Goal: Transaction & Acquisition: Purchase product/service

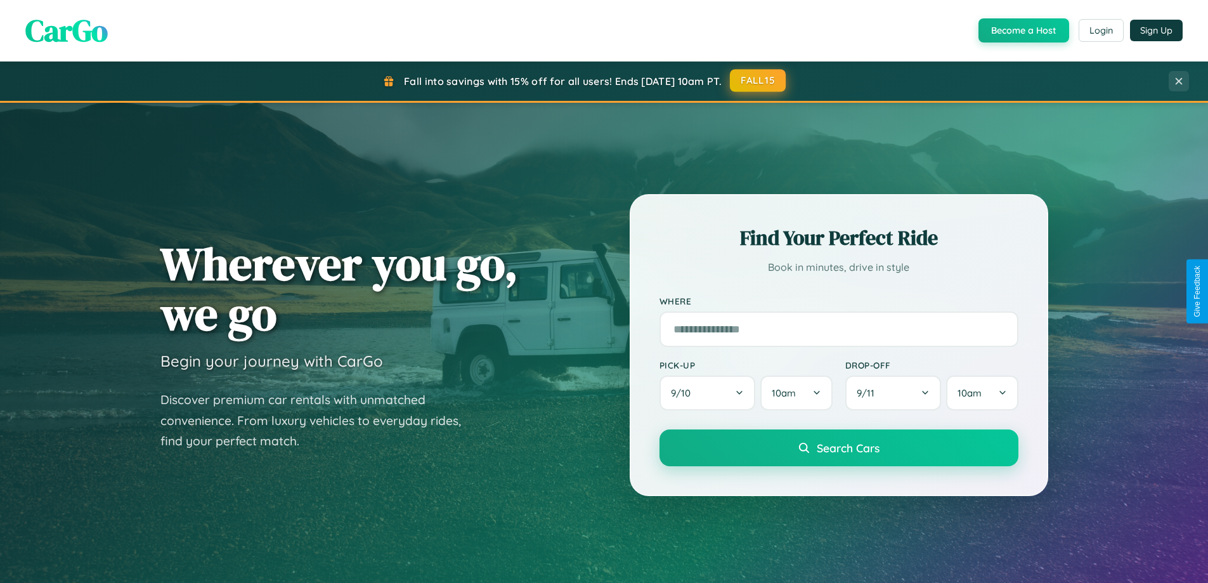
click at [759, 81] on button "FALL15" at bounding box center [758, 80] width 56 height 23
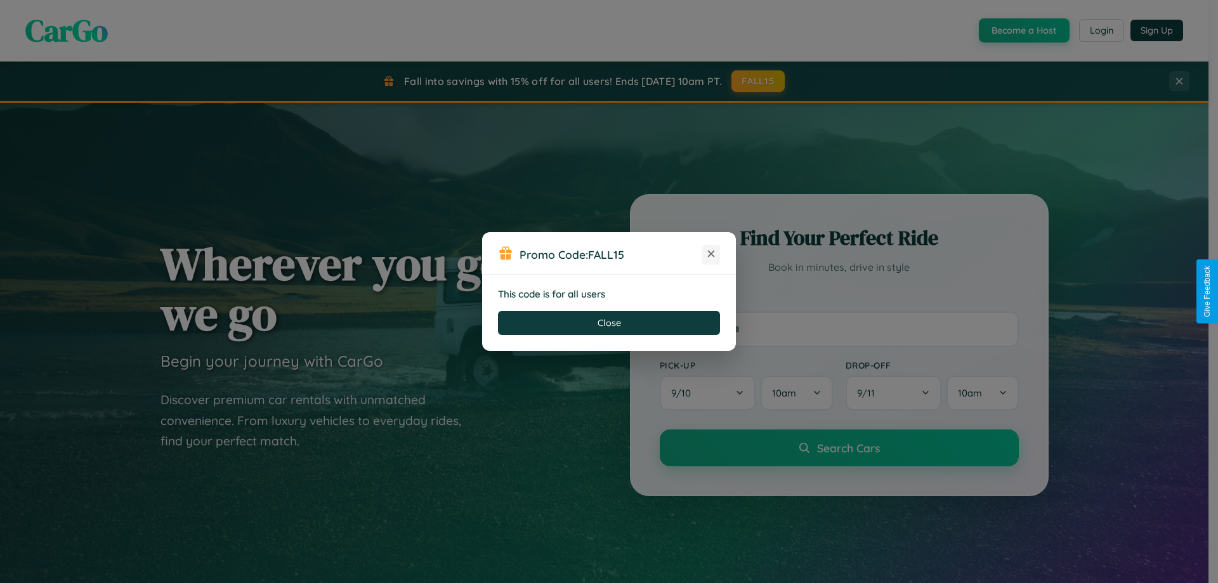
click at [711, 254] on icon at bounding box center [711, 253] width 13 height 13
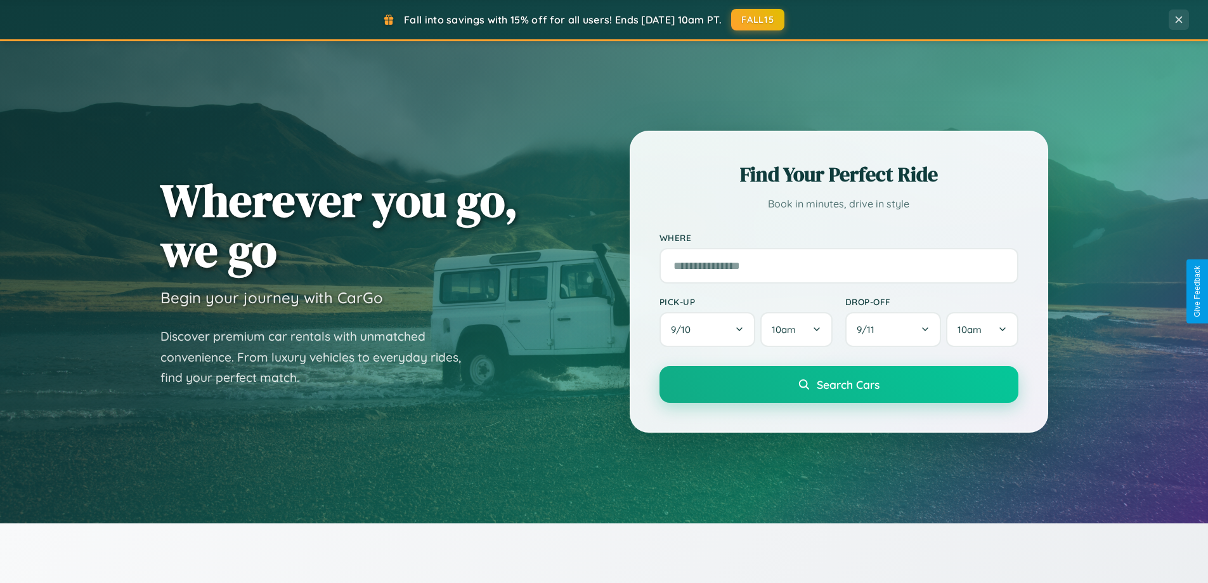
scroll to position [873, 0]
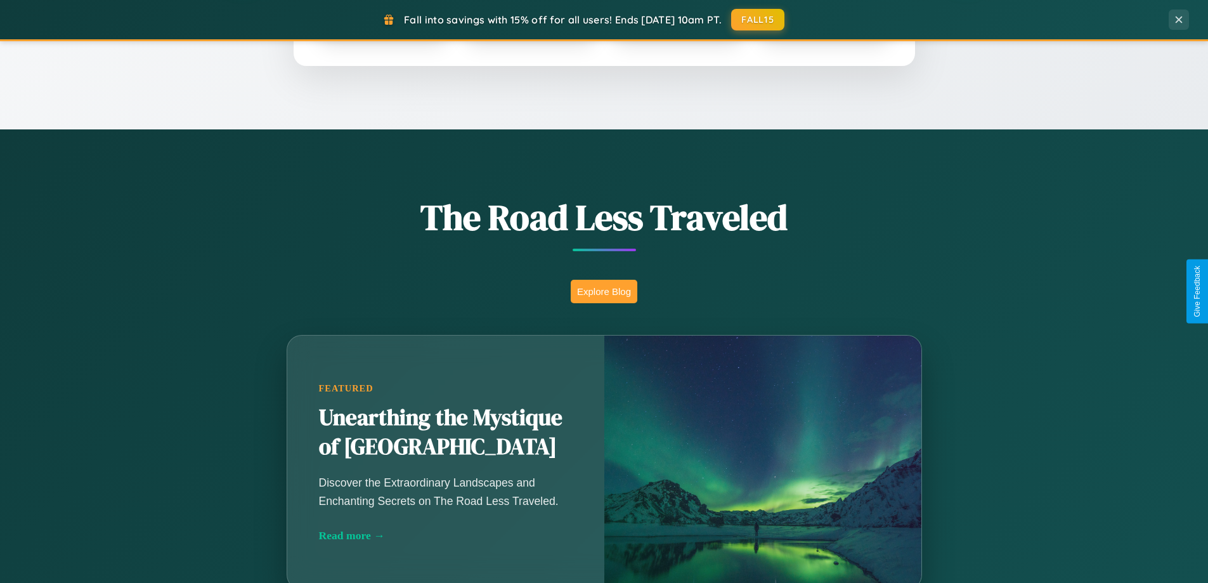
click at [604, 291] on button "Explore Blog" at bounding box center [604, 291] width 67 height 23
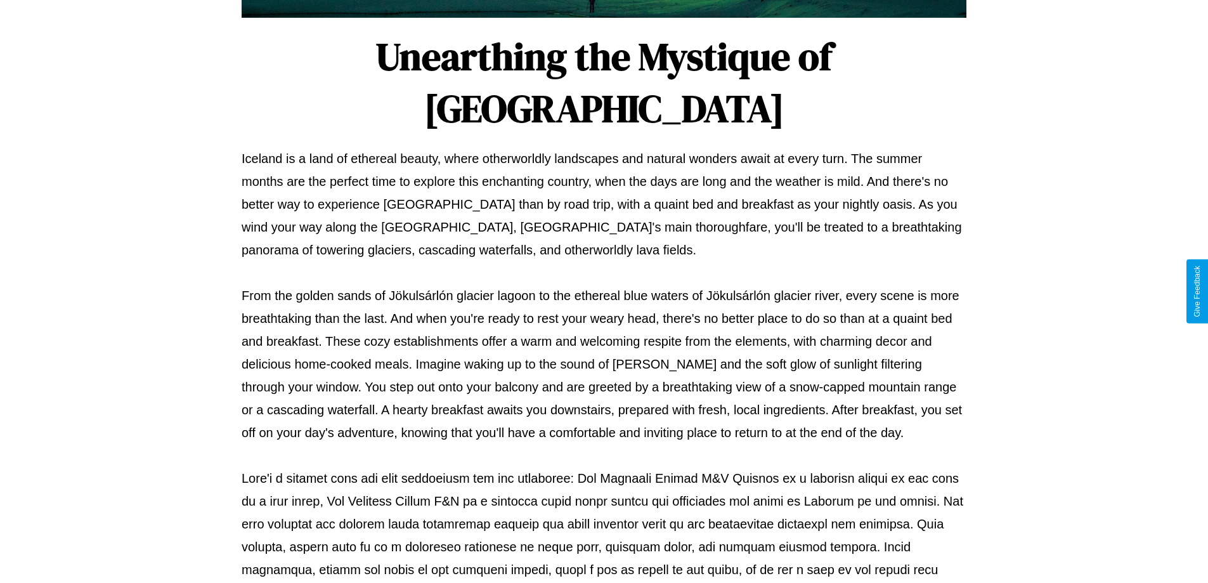
scroll to position [410, 0]
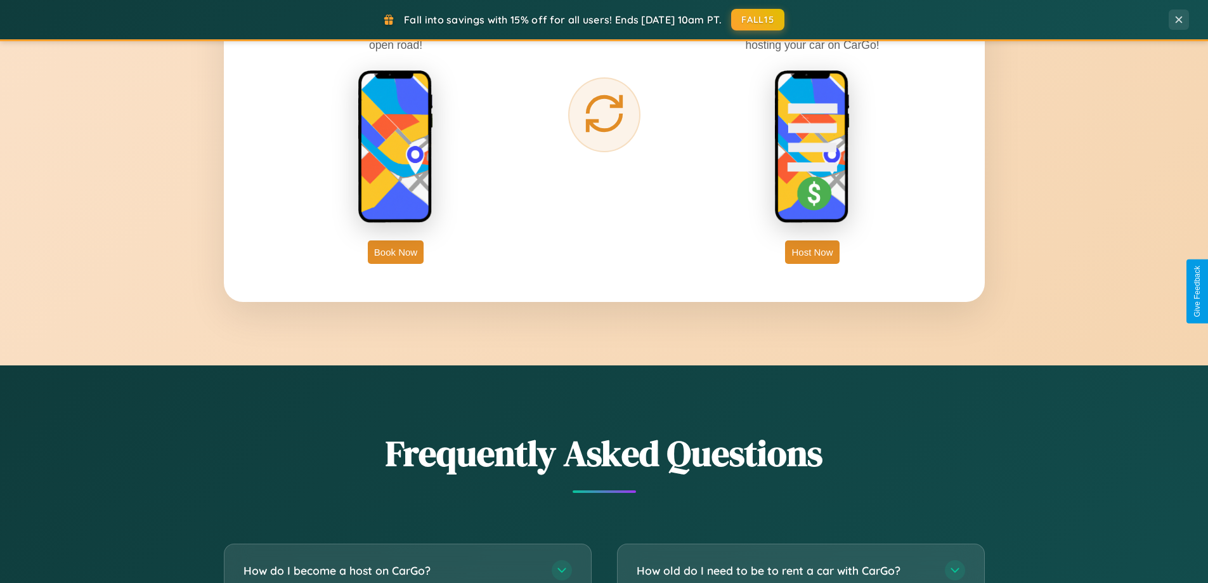
scroll to position [2441, 0]
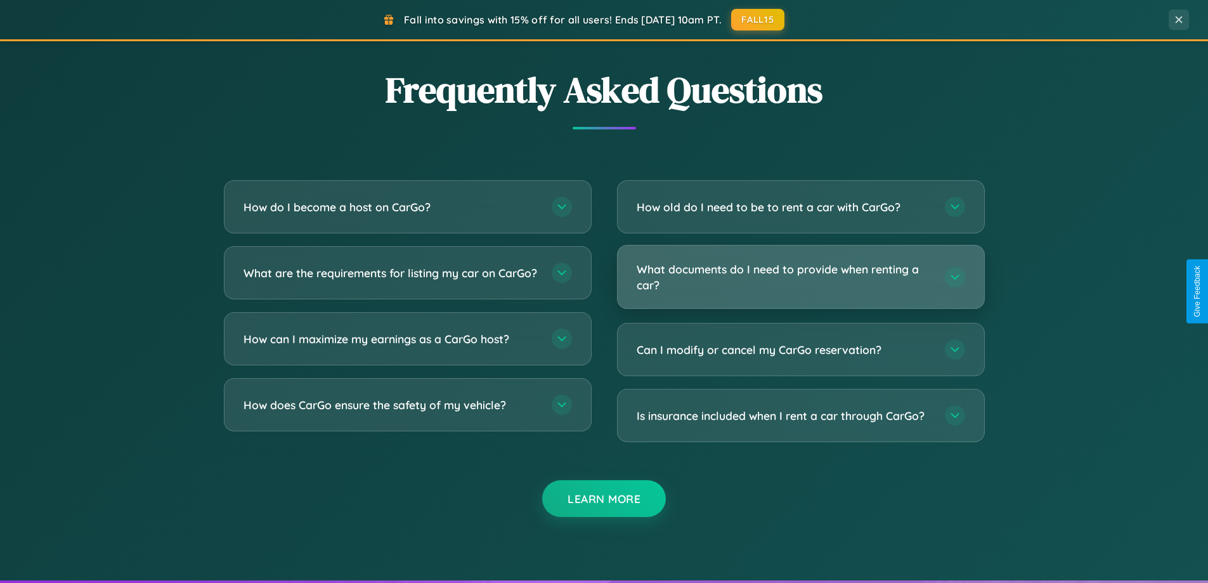
click at [800, 277] on h3 "What documents do I need to provide when renting a car?" at bounding box center [785, 276] width 296 height 31
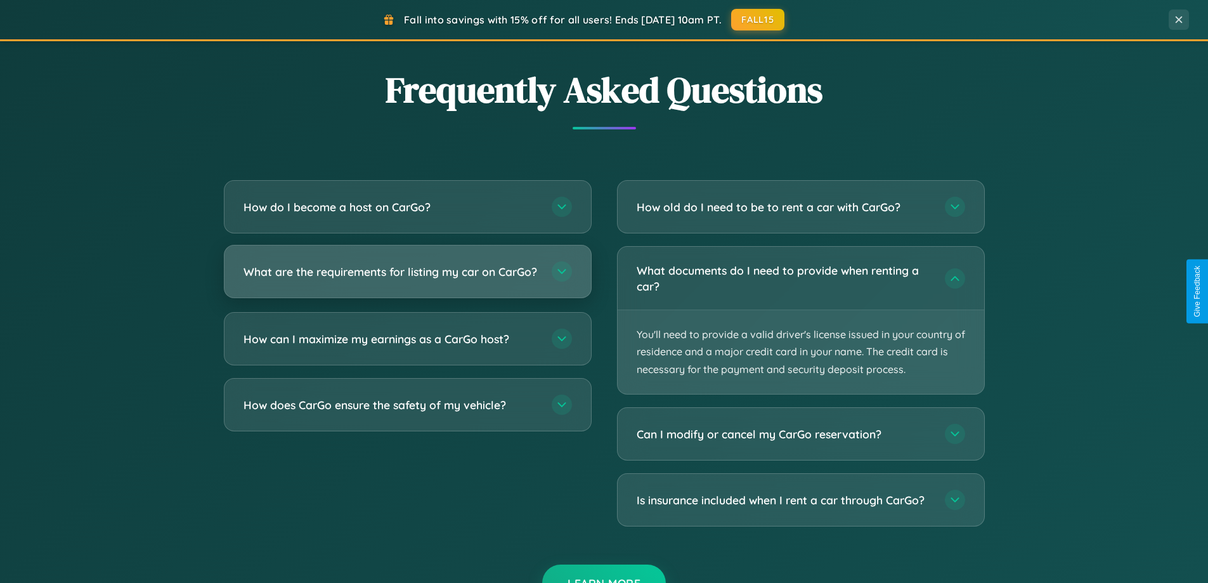
click at [407, 278] on h3 "What are the requirements for listing my car on CarGo?" at bounding box center [392, 272] width 296 height 16
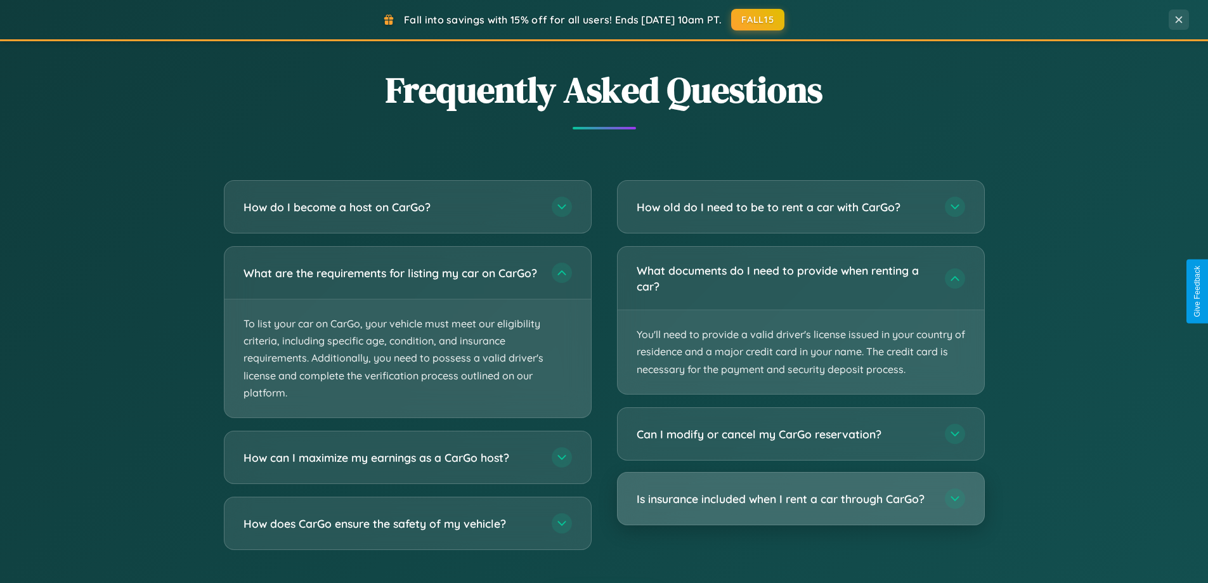
click at [800, 499] on h3 "Is insurance included when I rent a car through CarGo?" at bounding box center [785, 499] width 296 height 16
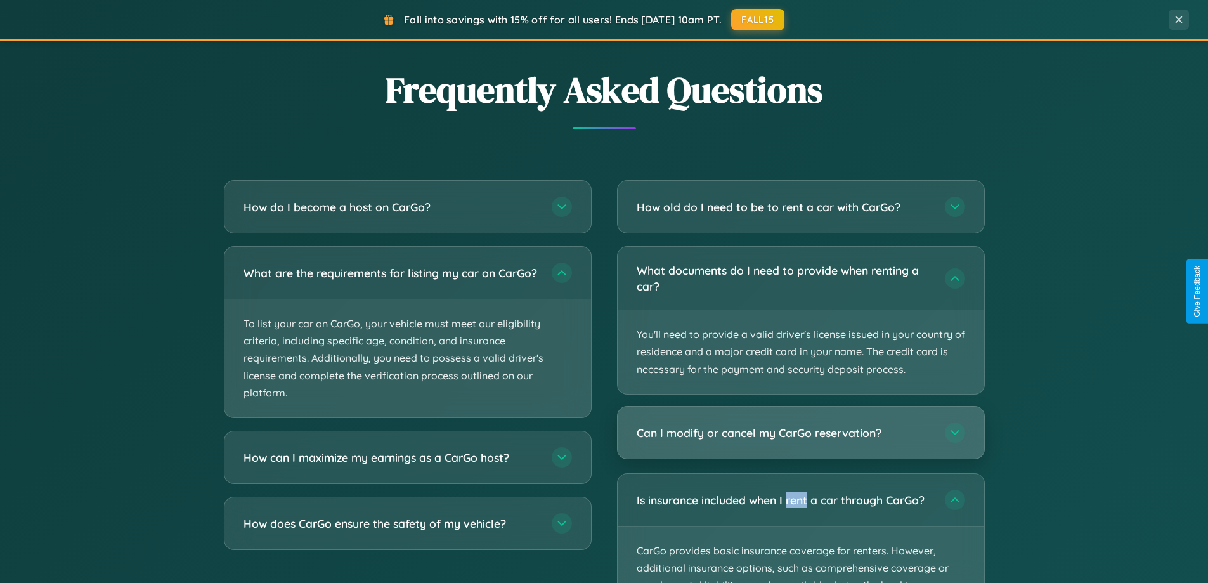
click at [800, 433] on h3 "Can I modify or cancel my CarGo reservation?" at bounding box center [785, 433] width 296 height 16
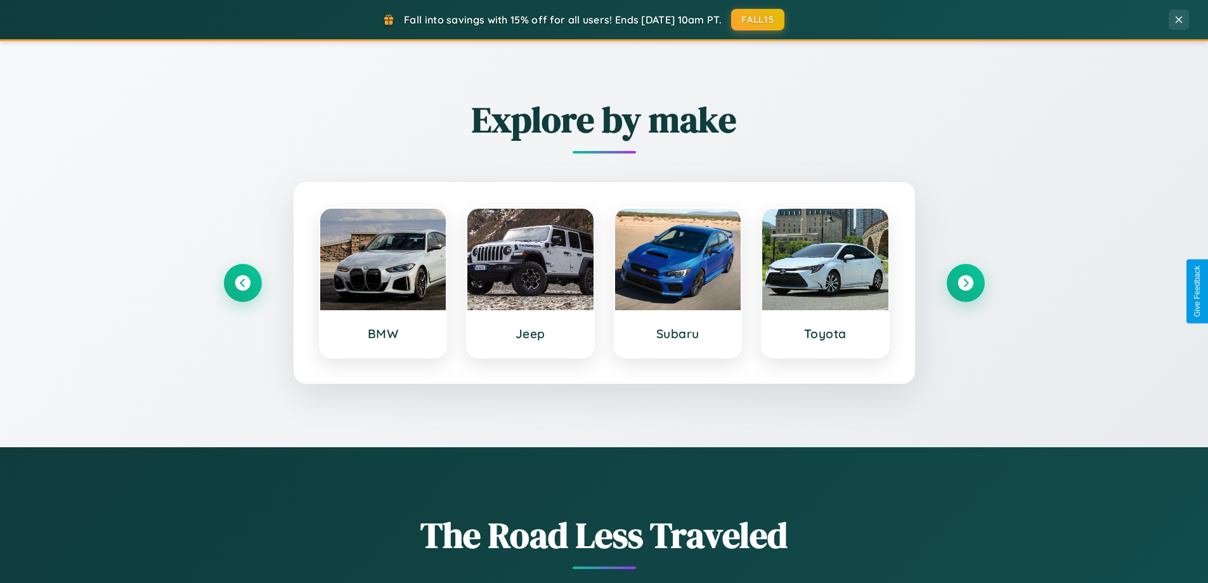
scroll to position [547, 0]
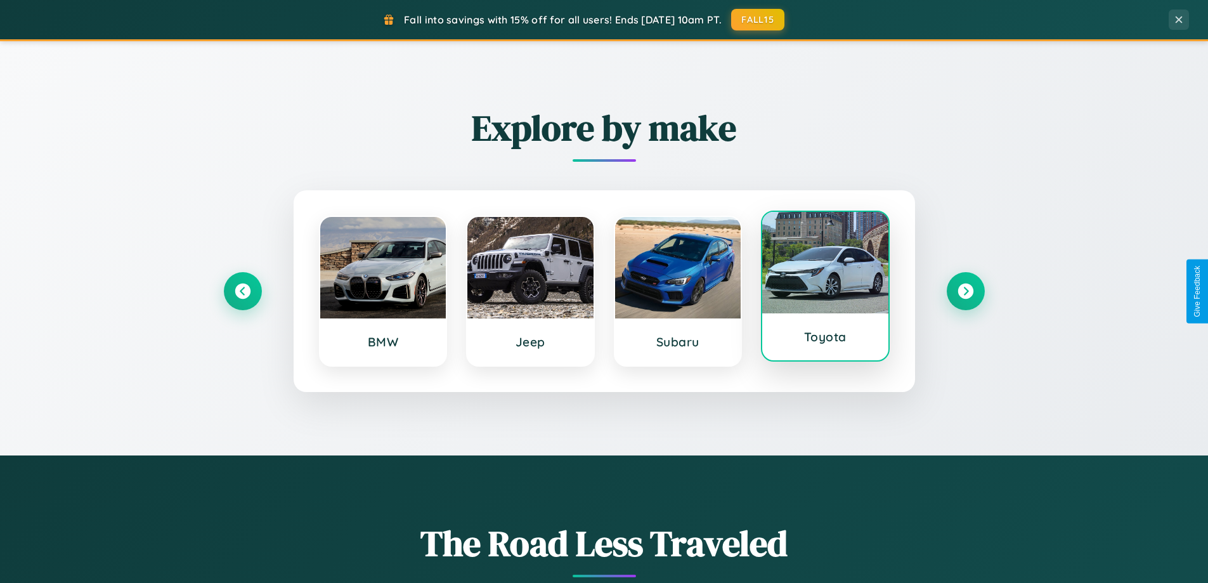
click at [825, 287] on div at bounding box center [825, 262] width 126 height 101
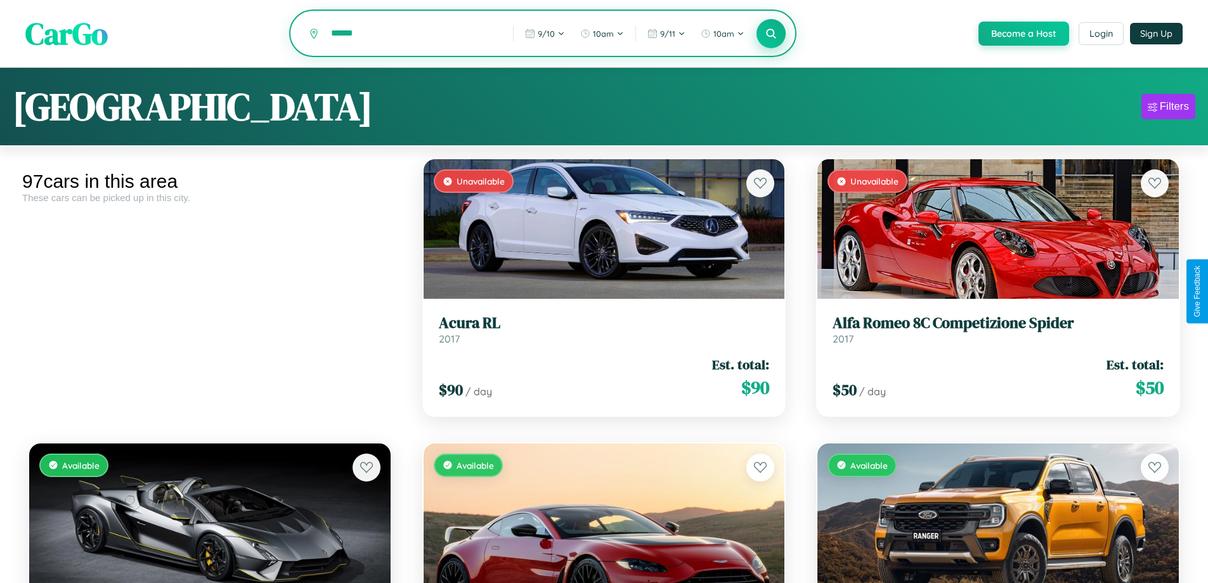
type input "******"
click at [771, 34] on icon at bounding box center [772, 33] width 12 height 12
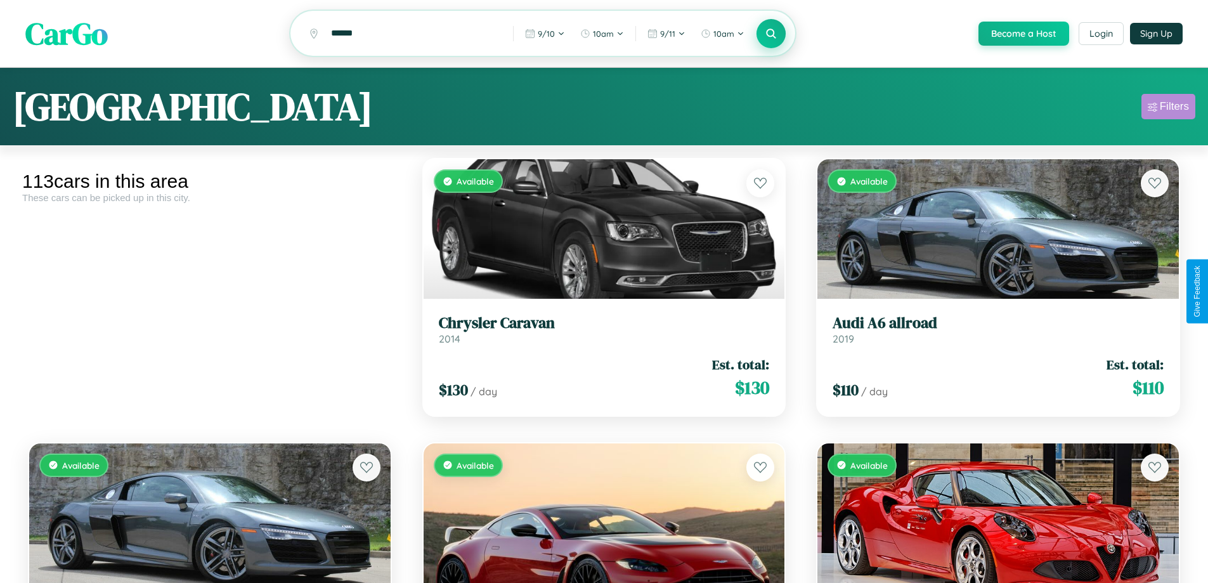
click at [1168, 108] on div "Filters" at bounding box center [1174, 106] width 29 height 13
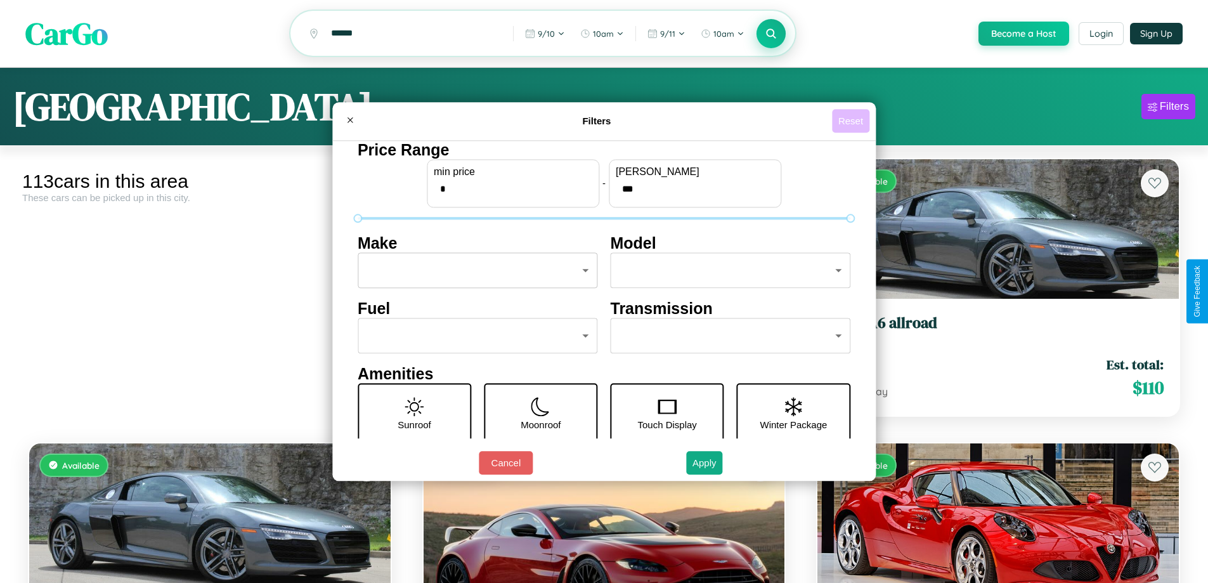
click at [852, 121] on button "Reset" at bounding box center [850, 120] width 37 height 23
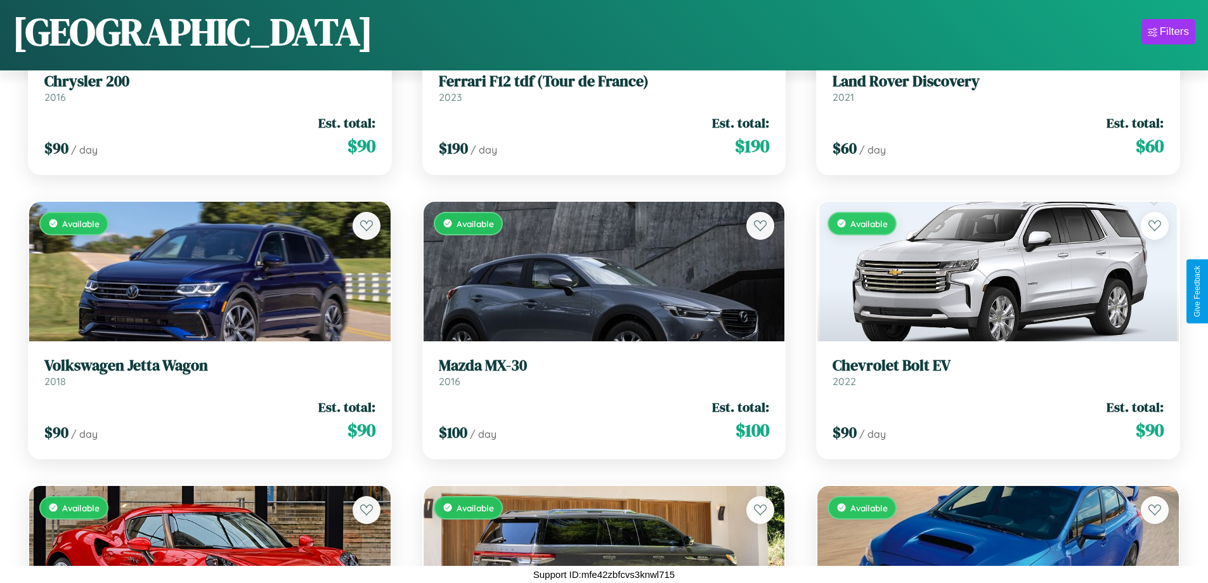
scroll to position [7847, 0]
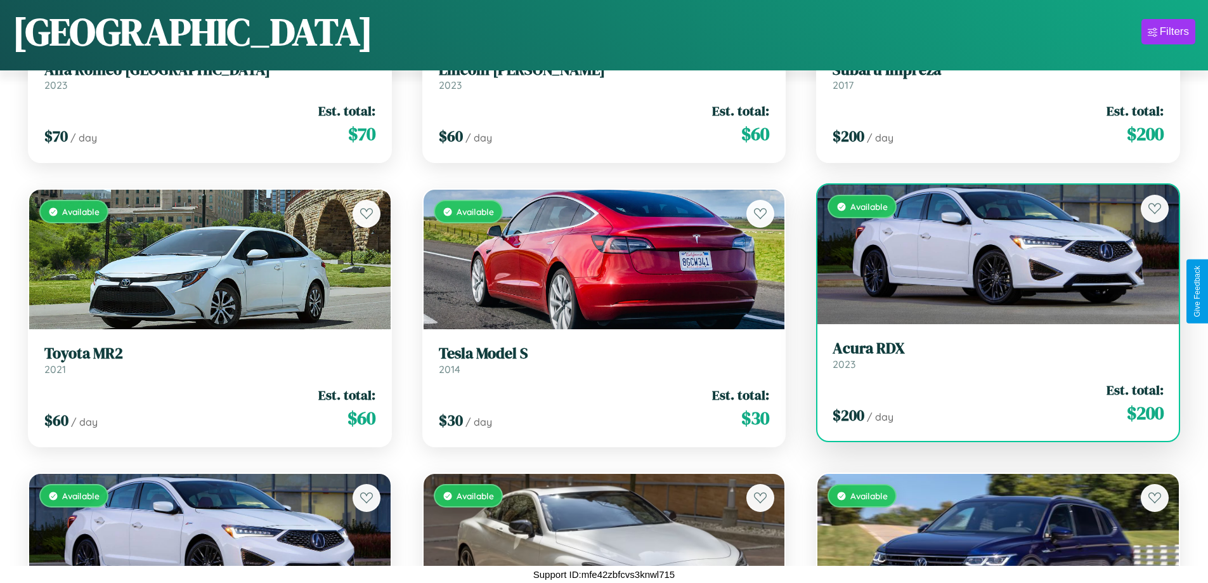
click at [990, 360] on link "Acura RDX 2023" at bounding box center [998, 354] width 331 height 31
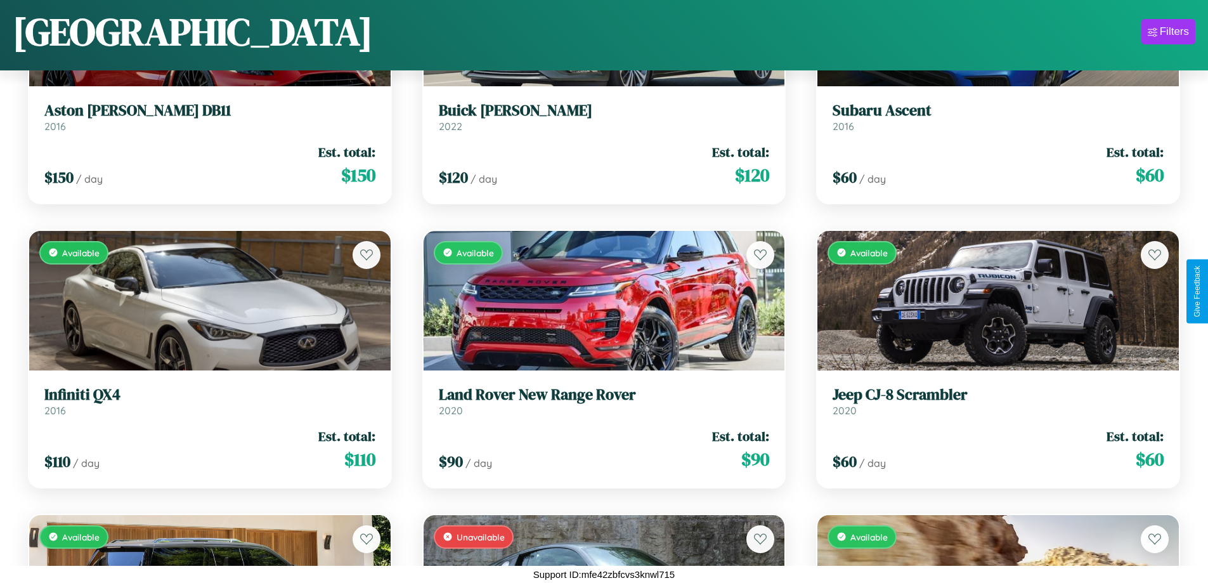
scroll to position [3870, 0]
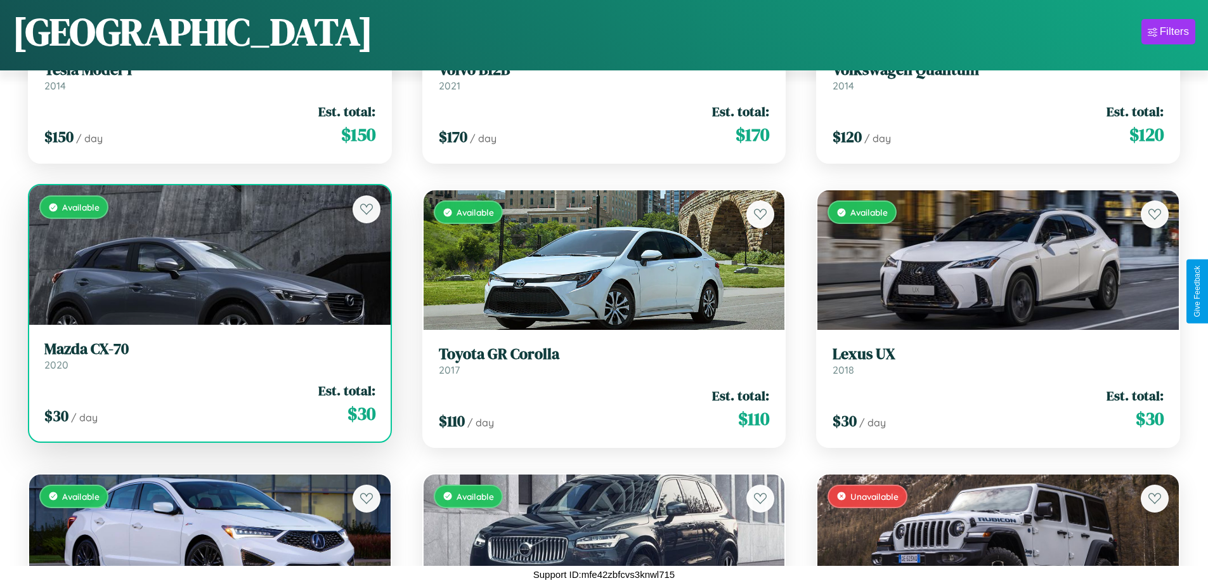
click at [208, 360] on link "Mazda CX-70 2020" at bounding box center [209, 355] width 331 height 31
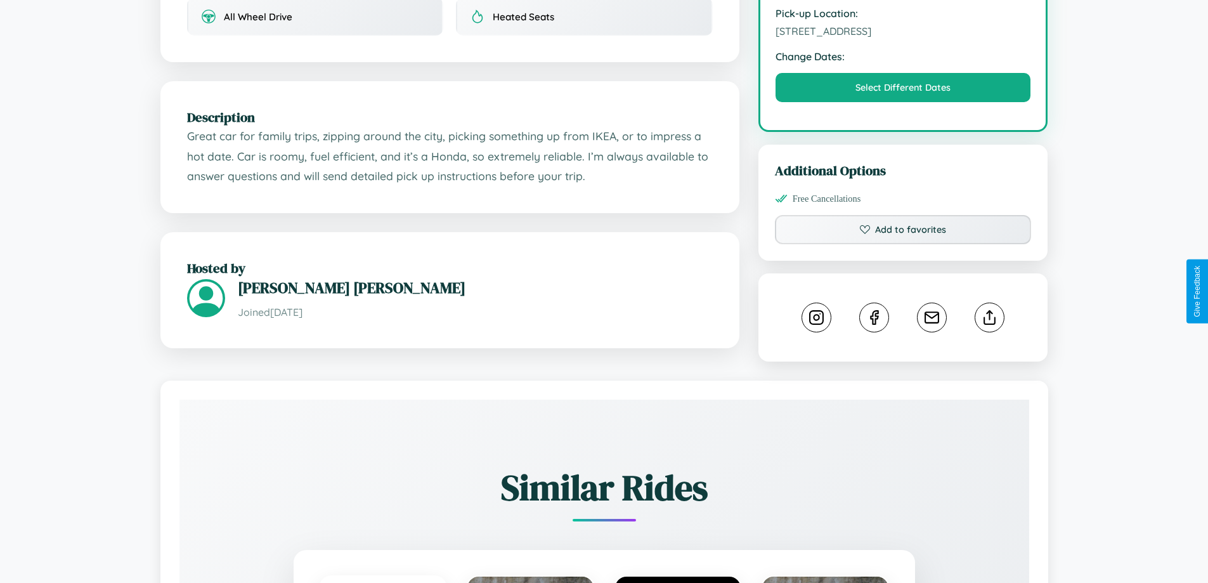
scroll to position [417, 0]
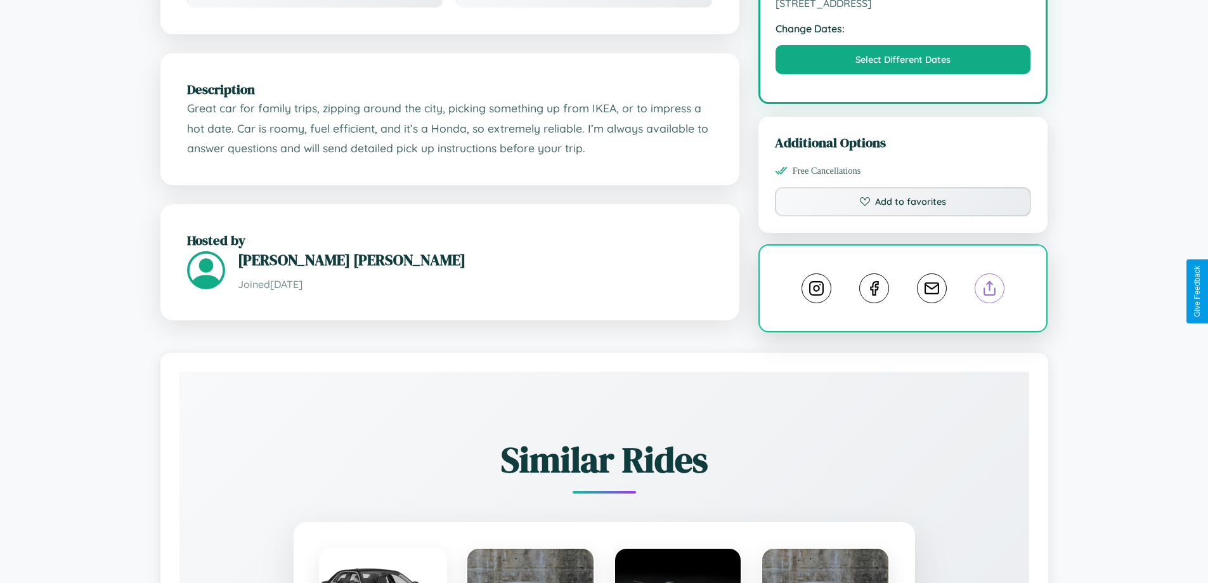
click at [990, 290] on line at bounding box center [990, 286] width 0 height 9
